Goal: Information Seeking & Learning: Learn about a topic

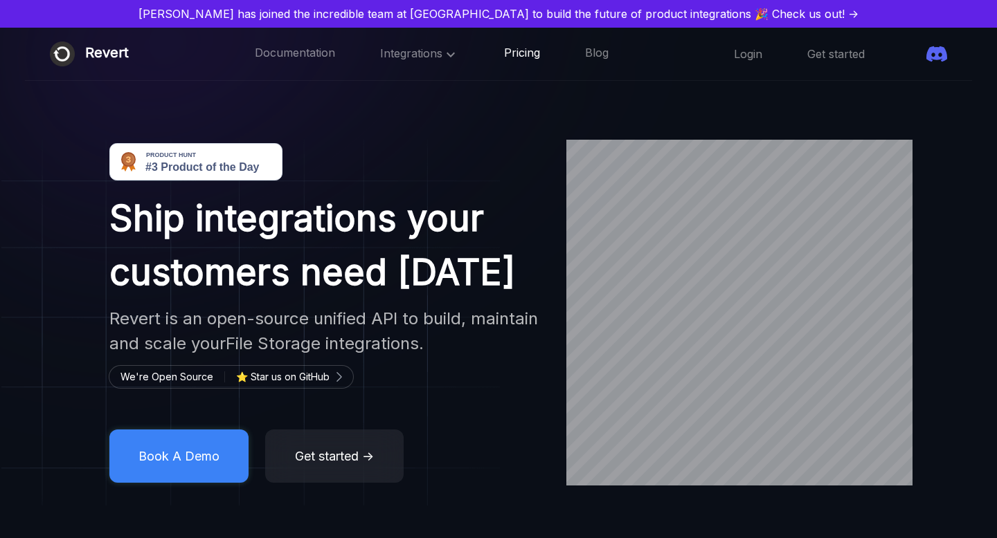
click at [504, 52] on link "Pricing" at bounding box center [522, 54] width 36 height 18
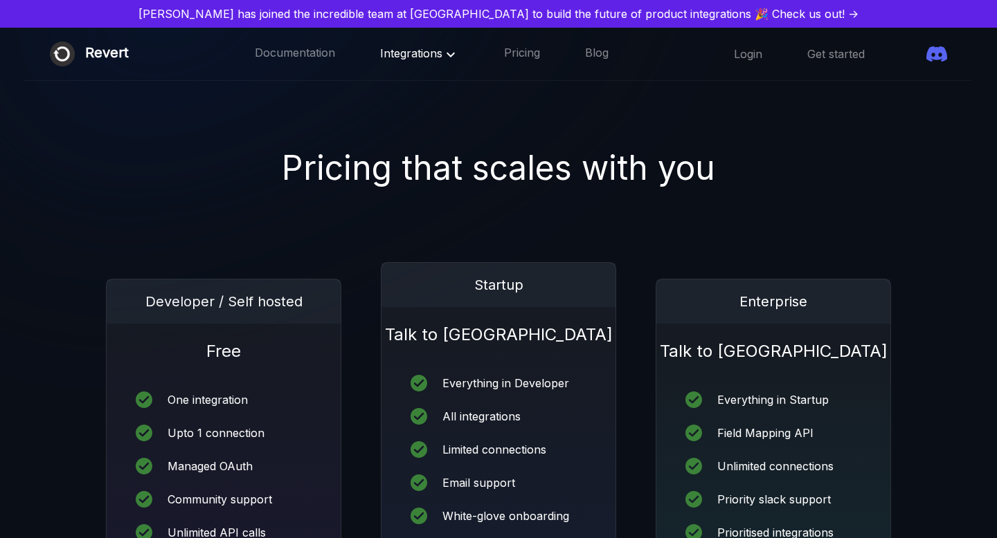
click at [442, 55] on icon at bounding box center [450, 54] width 17 height 17
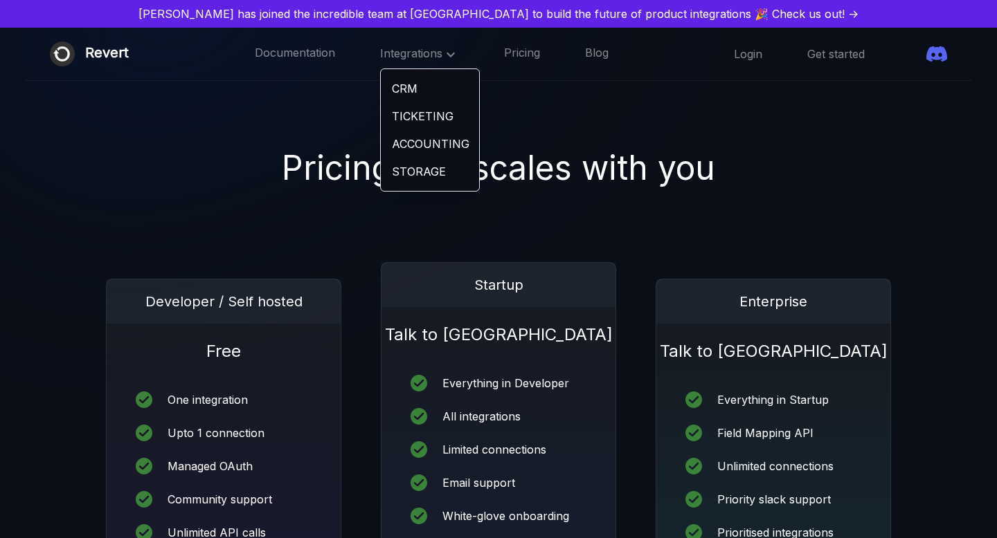
click at [385, 86] on link "CRM" at bounding box center [430, 89] width 98 height 28
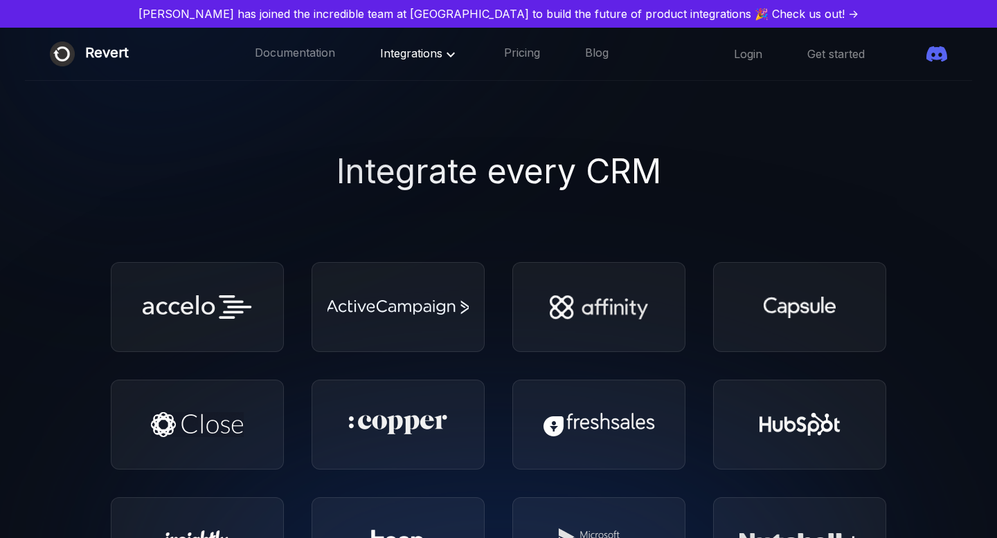
click at [382, 50] on span "Integrations" at bounding box center [419, 53] width 79 height 14
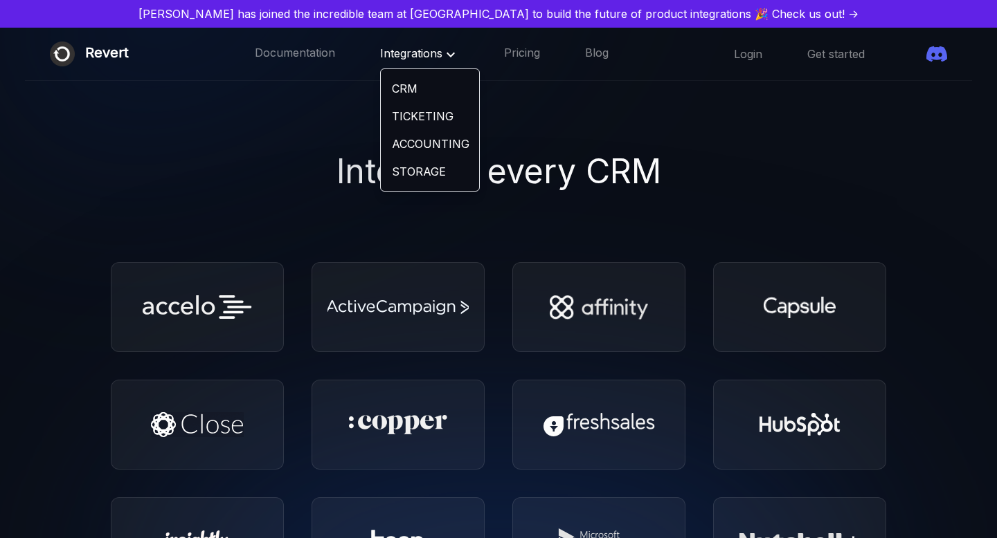
click at [383, 120] on link "TICKETING" at bounding box center [430, 116] width 98 height 28
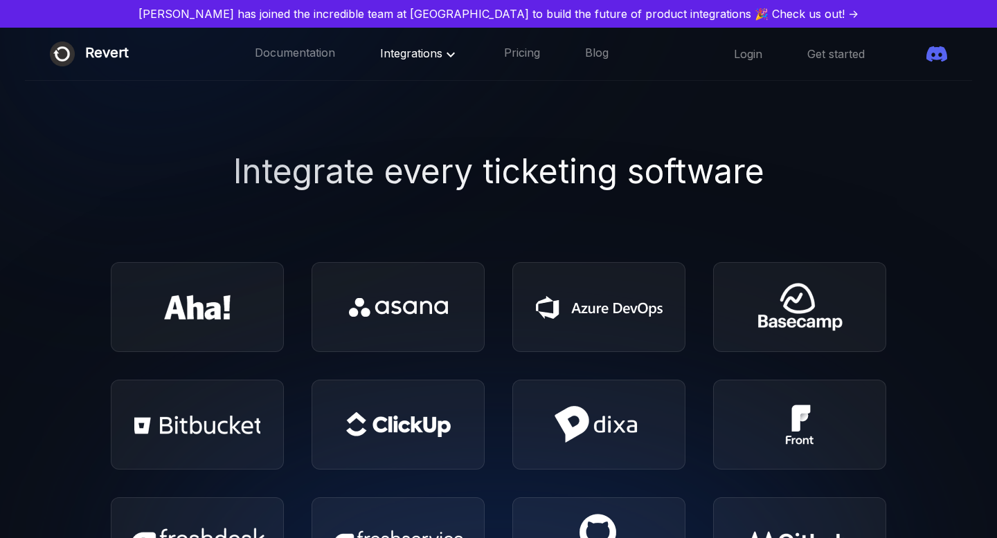
click at [87, 57] on div "Revert" at bounding box center [107, 54] width 44 height 25
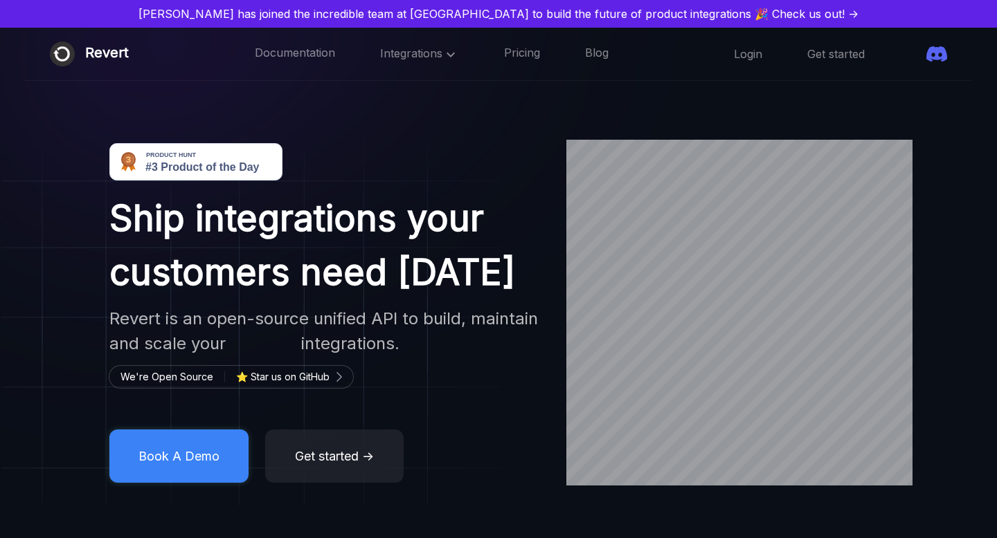
click at [909, 54] on span at bounding box center [909, 54] width 0 height 0
click at [233, 26] on div "[PERSON_NAME] has joined the incredible team at [GEOGRAPHIC_DATA] to build the …" at bounding box center [498, 14] width 997 height 28
click at [909, 54] on span at bounding box center [909, 54] width 0 height 0
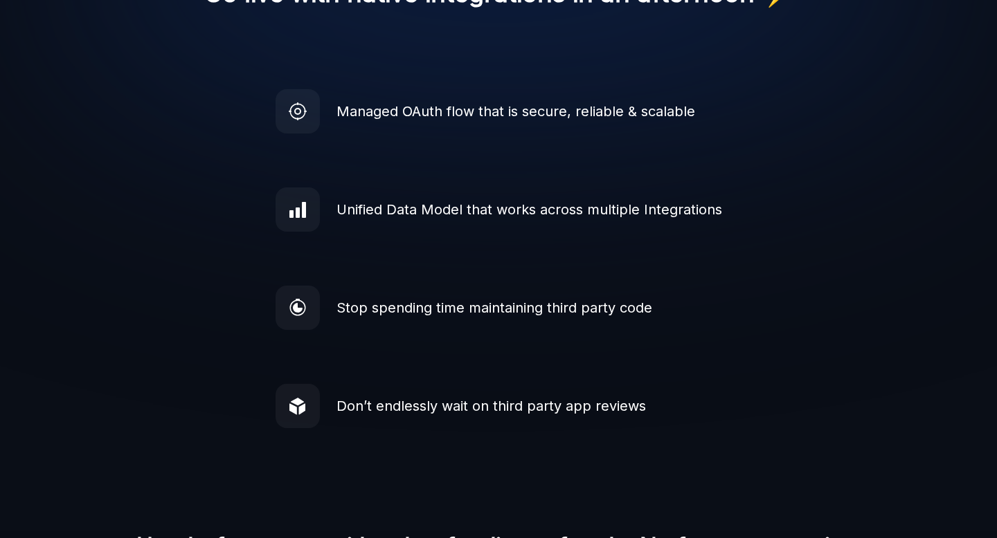
scroll to position [1049, 0]
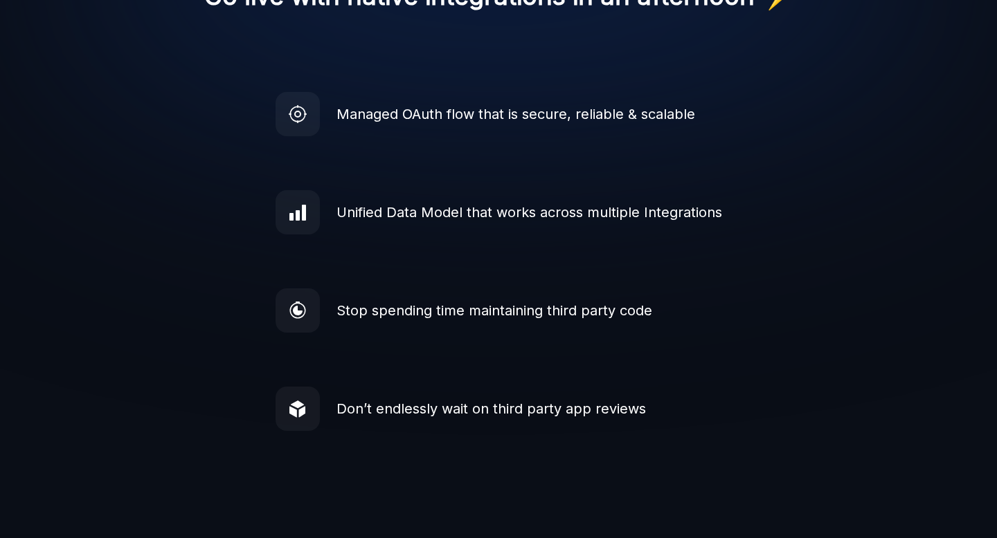
click at [540, 220] on div "Unified Data Model that works across multiple Integrations" at bounding box center [529, 212] width 386 height 21
